Goal: Task Accomplishment & Management: Use online tool/utility

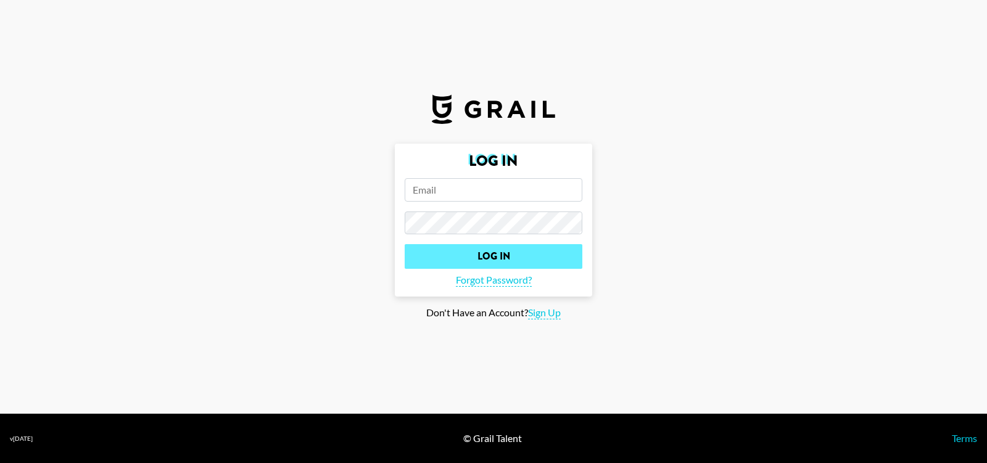
type input "[PERSON_NAME][EMAIL_ADDRESS][DOMAIN_NAME]"
click at [508, 260] on input "Log In" at bounding box center [494, 256] width 178 height 25
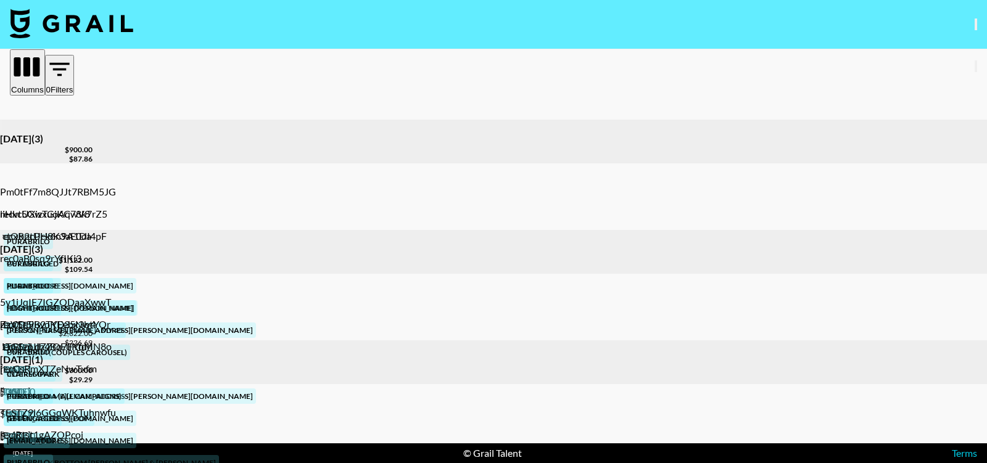
scroll to position [0, 1200]
click at [937, 398] on div "Approve" at bounding box center [961, 392] width 59 height 12
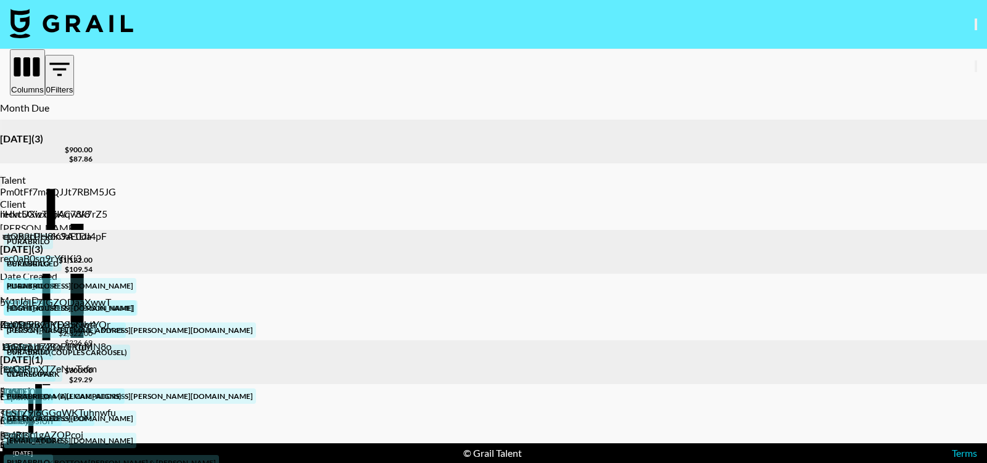
scroll to position [0, 0]
